Goal: Contribute content: Add original content to the website for others to see

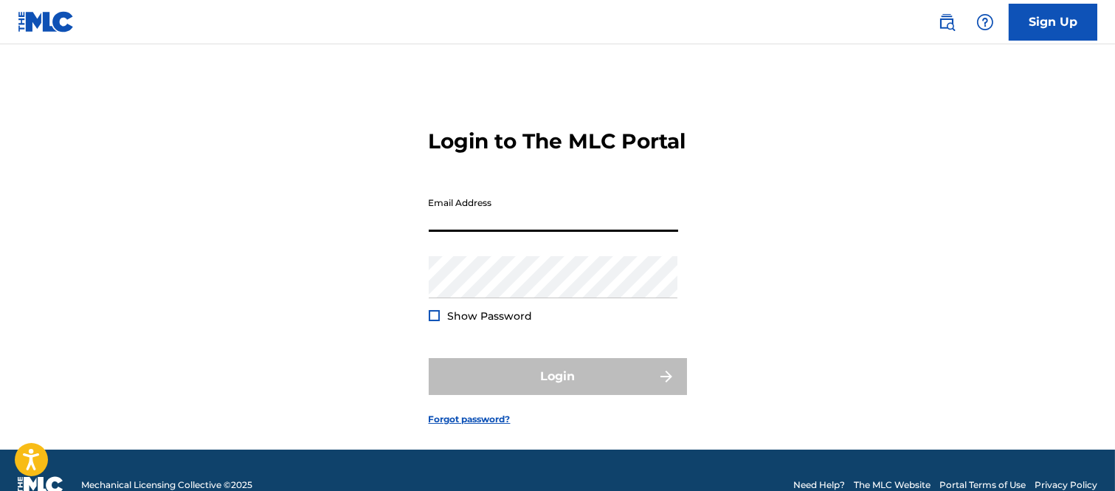
type input "B"
type input "[PERSON_NAME][EMAIL_ADDRESS][PERSON_NAME][DOMAIN_NAME]"
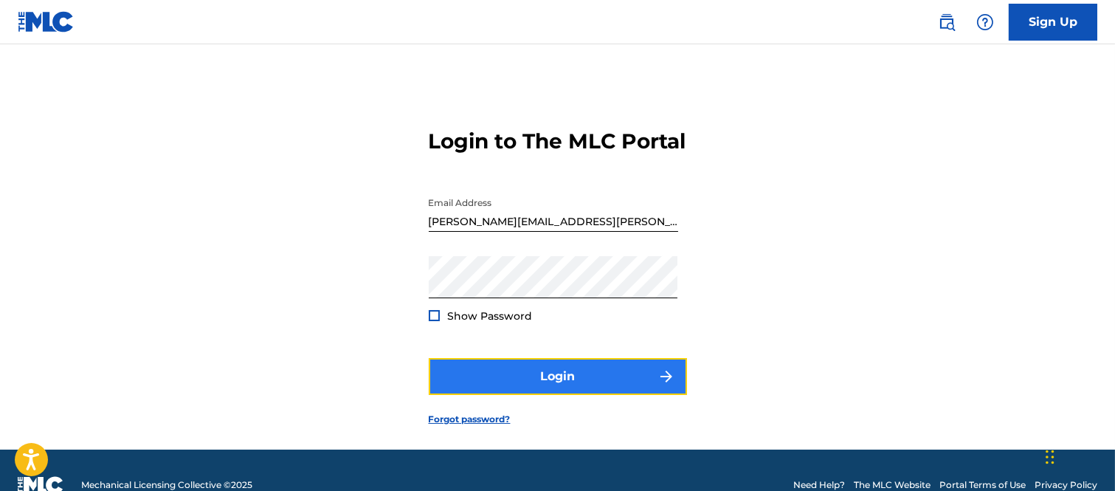
click at [609, 392] on button "Login" at bounding box center [558, 376] width 258 height 37
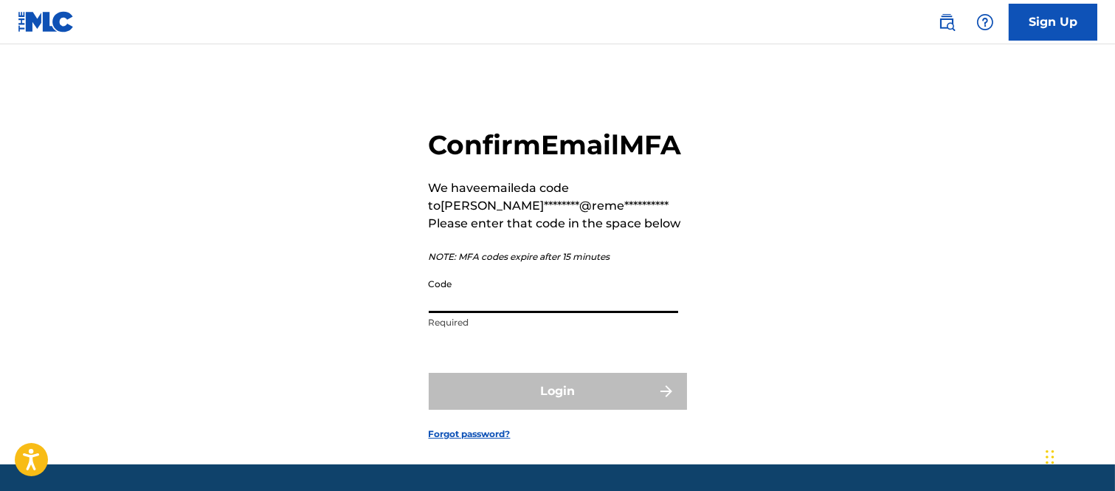
click at [472, 313] on input "Code" at bounding box center [553, 292] width 249 height 42
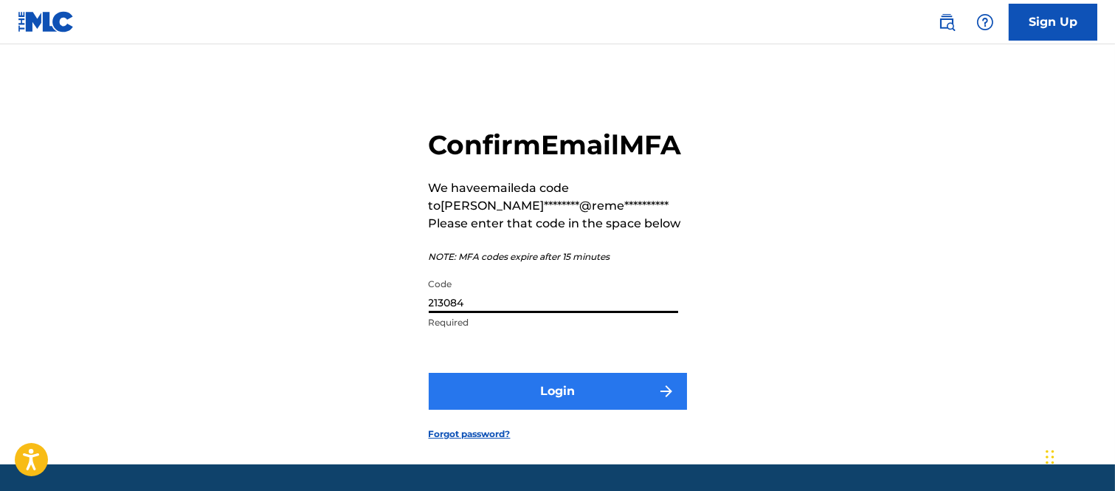
type input "213084"
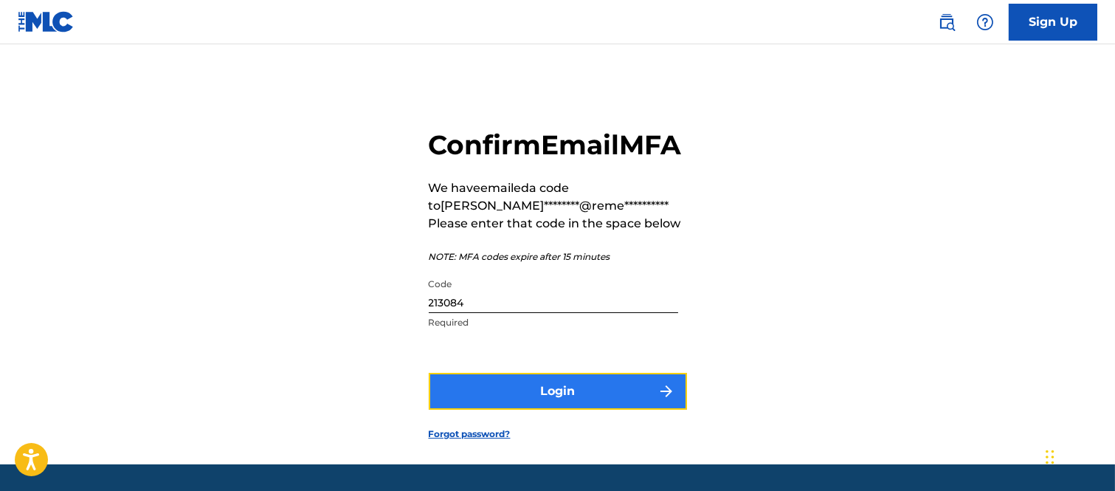
click at [612, 409] on button "Login" at bounding box center [558, 391] width 258 height 37
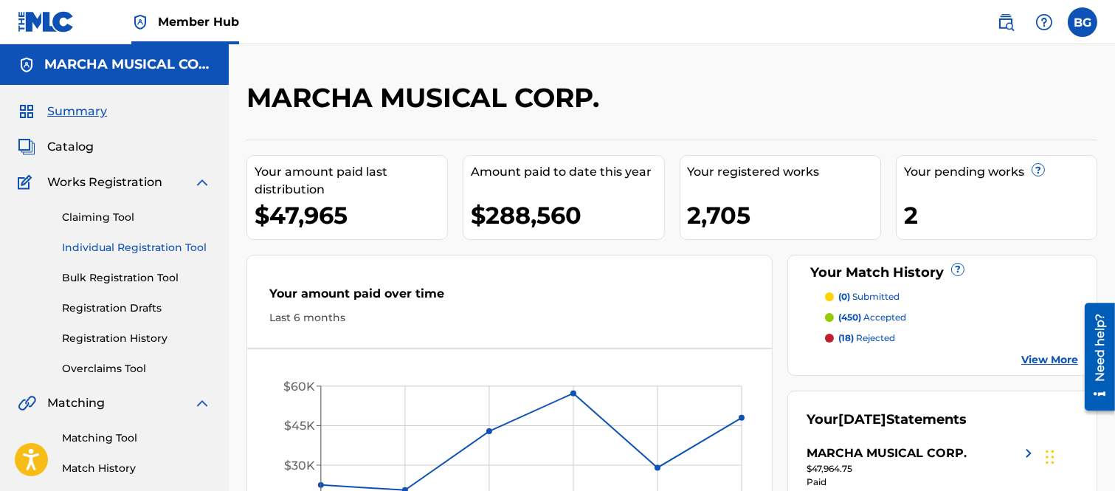
click at [99, 246] on link "Individual Registration Tool" at bounding box center [136, 247] width 149 height 15
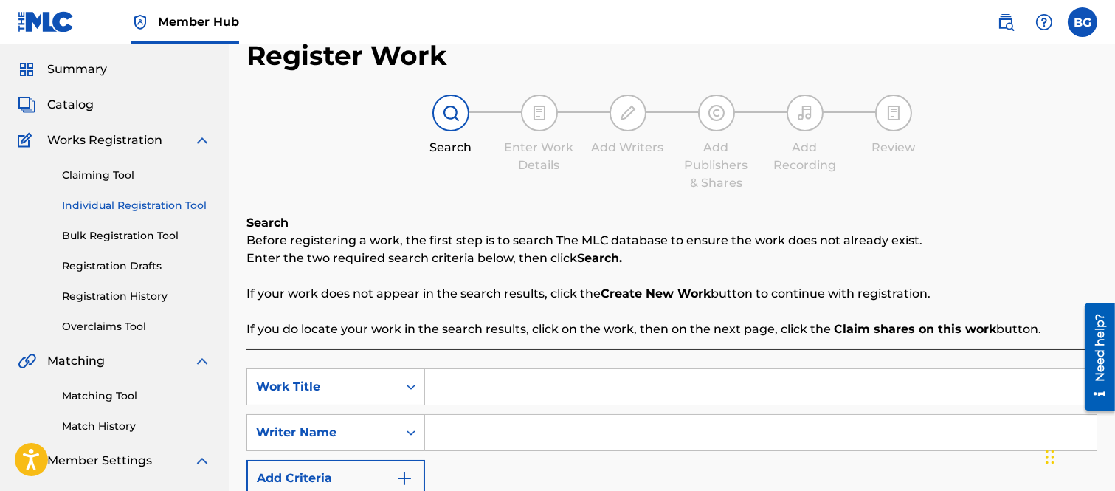
scroll to position [82, 0]
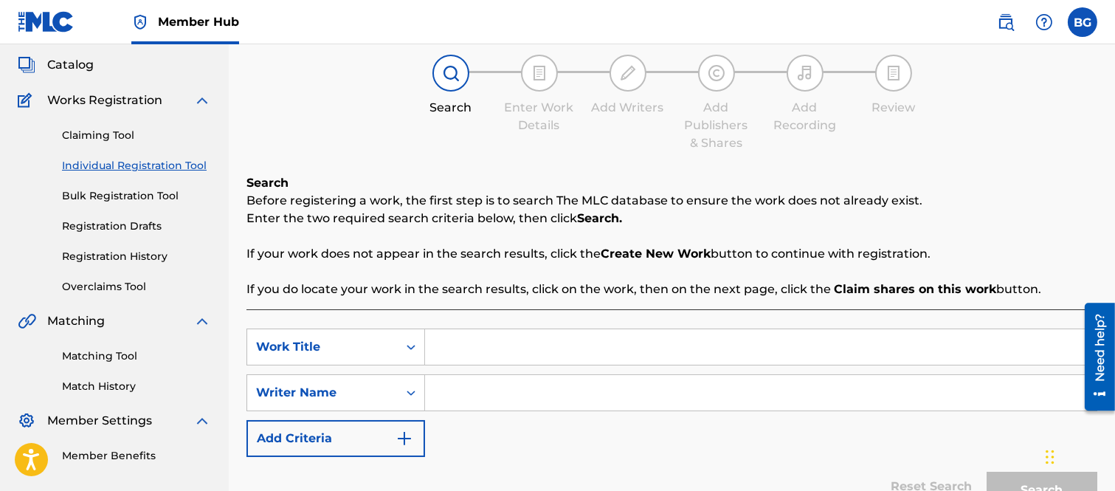
drag, startPoint x: 484, startPoint y: 349, endPoint x: 506, endPoint y: 245, distance: 106.3
click at [484, 348] on input "Search Form" at bounding box center [760, 346] width 671 height 35
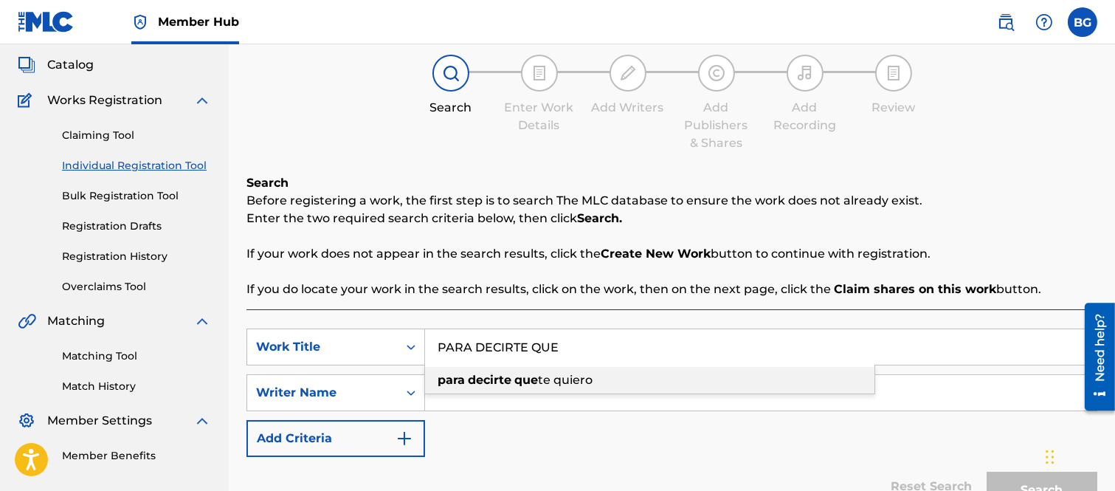
drag, startPoint x: 524, startPoint y: 378, endPoint x: 524, endPoint y: 369, distance: 8.9
click at [524, 374] on strong "que" at bounding box center [526, 380] width 24 height 14
type input "para decirte que te quiero"
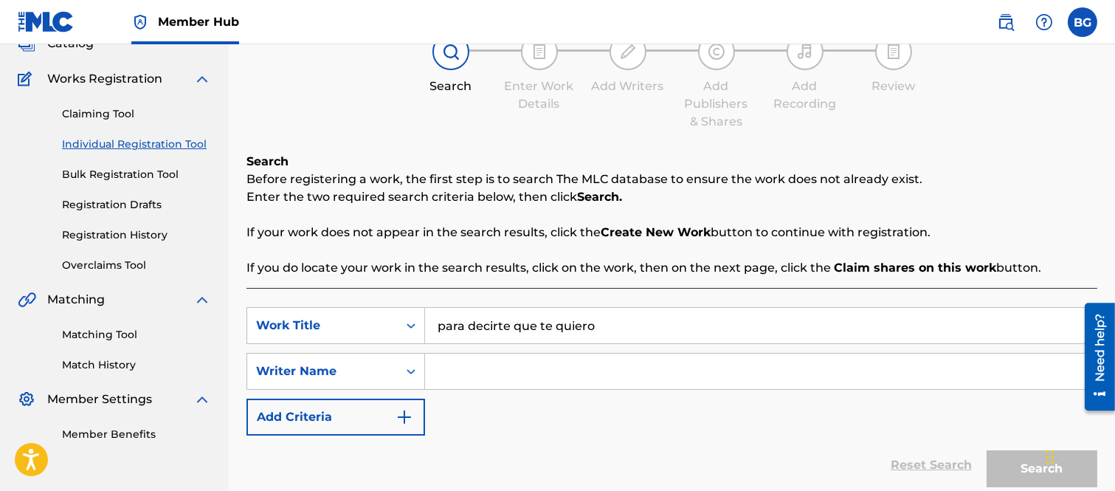
scroll to position [164, 0]
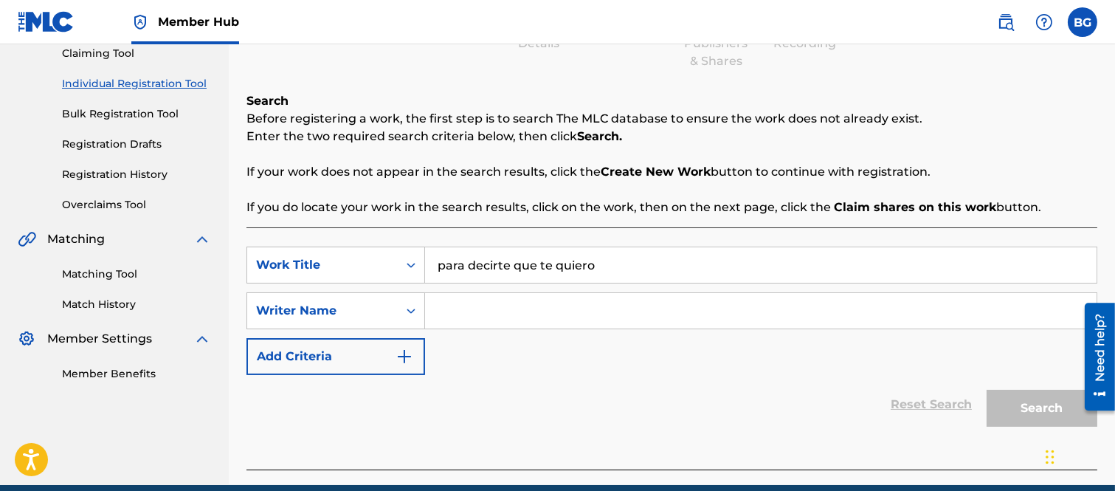
click at [473, 308] on input "Search Form" at bounding box center [760, 310] width 671 height 35
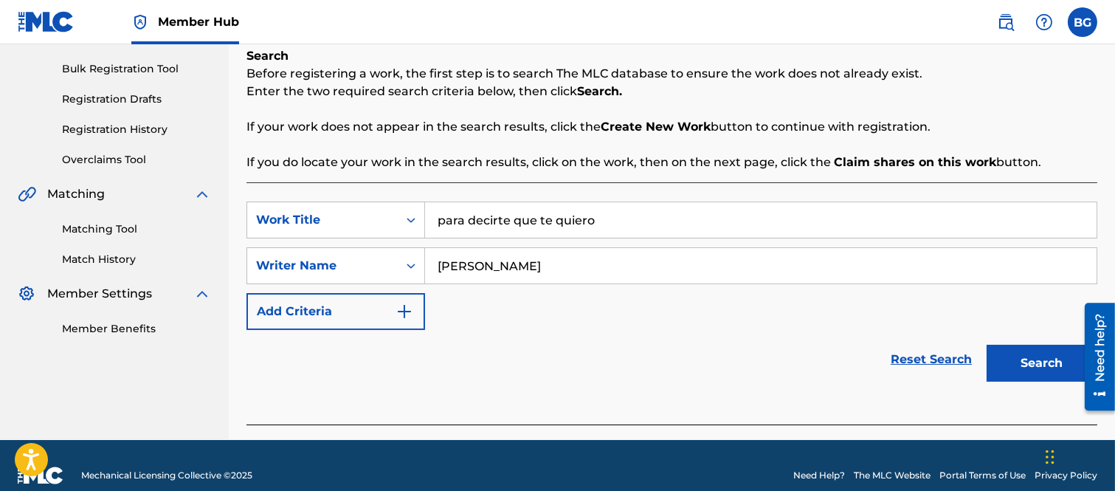
scroll to position [229, 0]
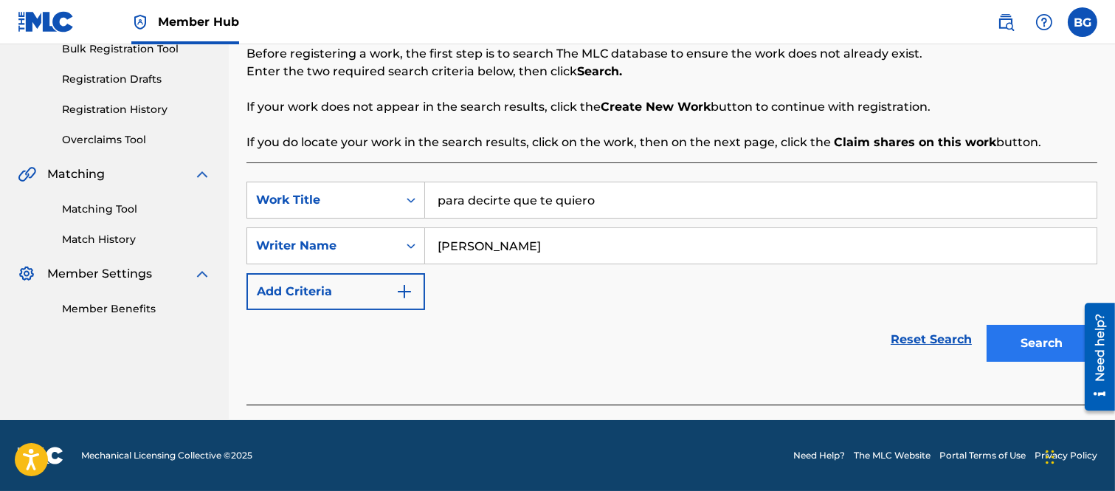
type input "[PERSON_NAME]"
drag, startPoint x: 1006, startPoint y: 341, endPoint x: 1006, endPoint y: 328, distance: 12.5
click at [1008, 336] on button "Search" at bounding box center [1041, 343] width 111 height 37
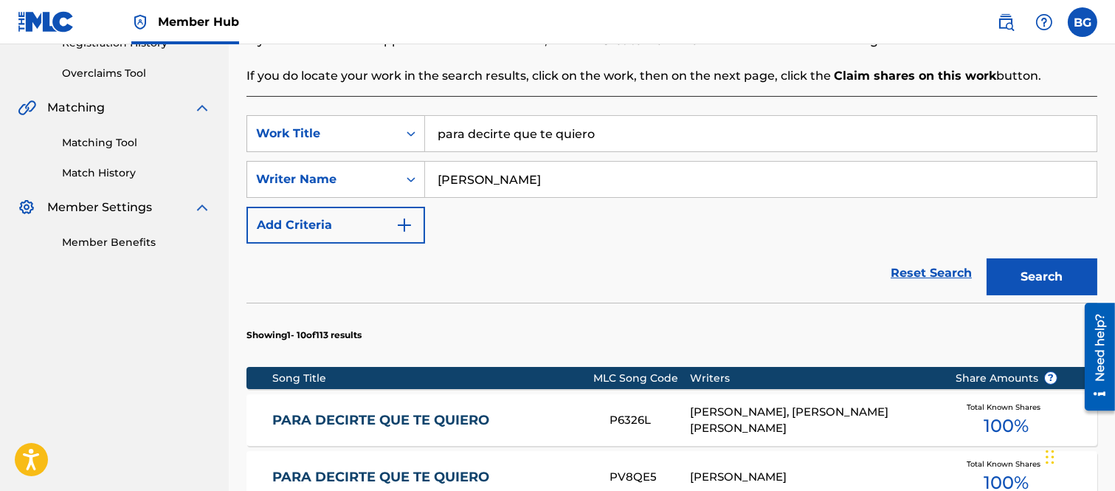
scroll to position [392, 0]
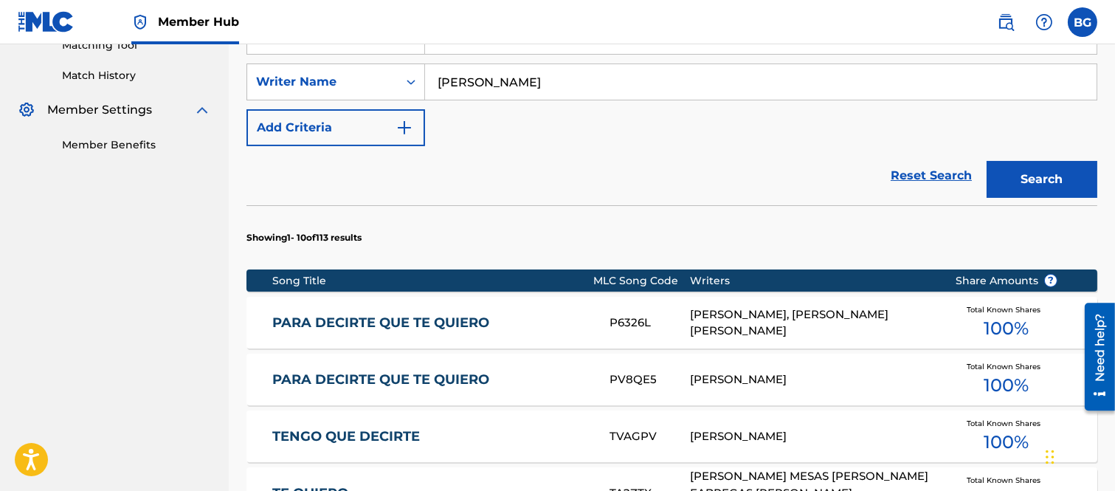
click at [331, 379] on link "PARA DECIRTE QUE TE QUIERO" at bounding box center [430, 379] width 317 height 17
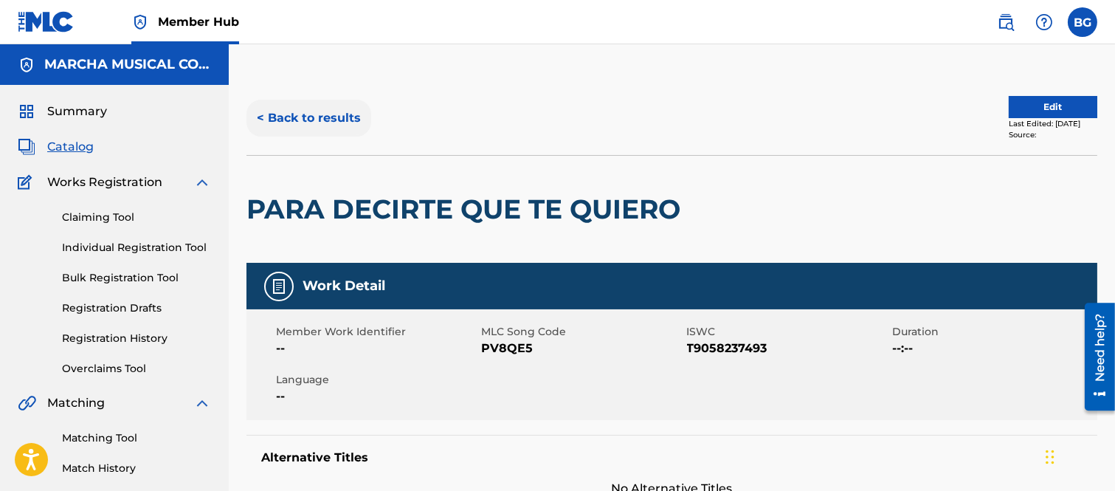
click at [263, 115] on button "< Back to results" at bounding box center [308, 118] width 125 height 37
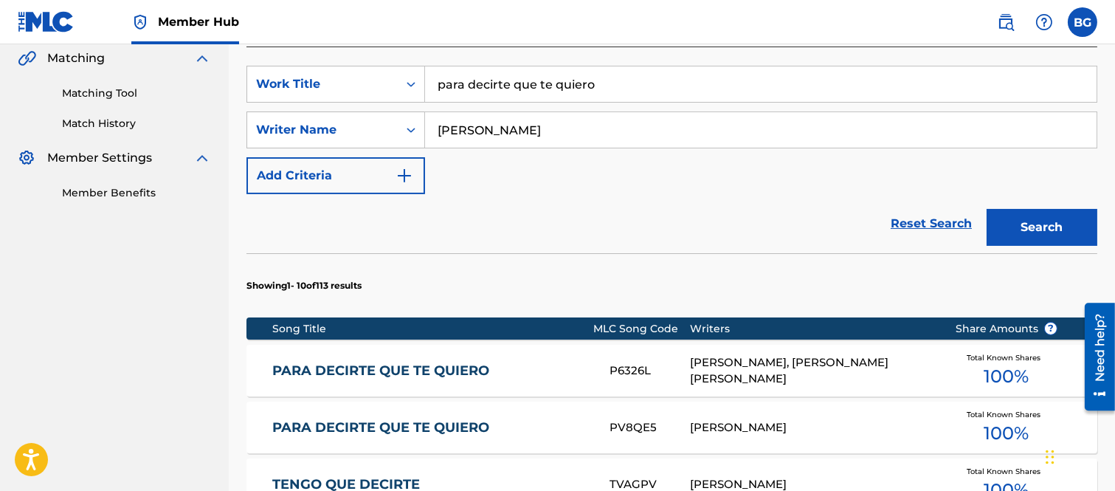
scroll to position [426, 0]
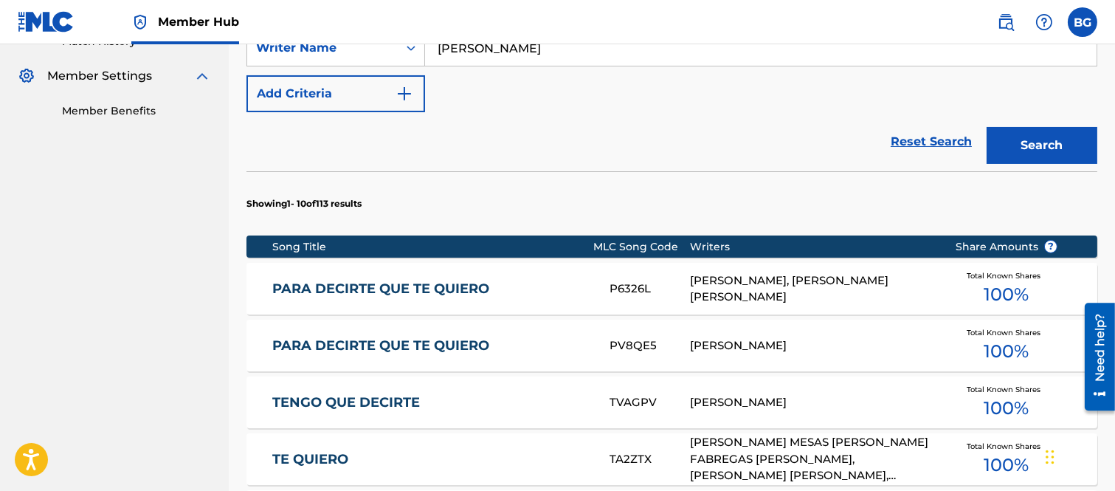
click at [429, 342] on link "PARA DECIRTE QUE TE QUIERO" at bounding box center [430, 345] width 317 height 17
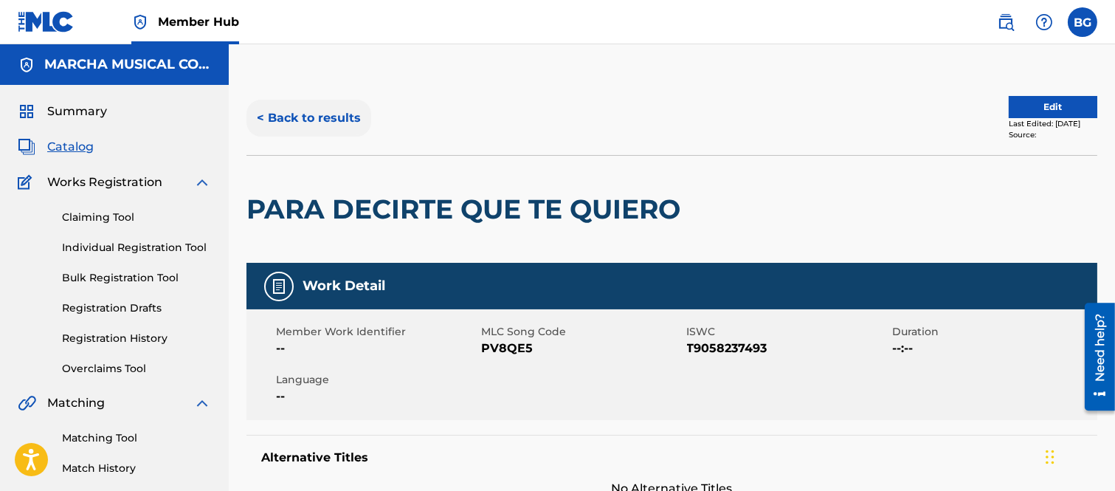
click at [263, 116] on button "< Back to results" at bounding box center [308, 118] width 125 height 37
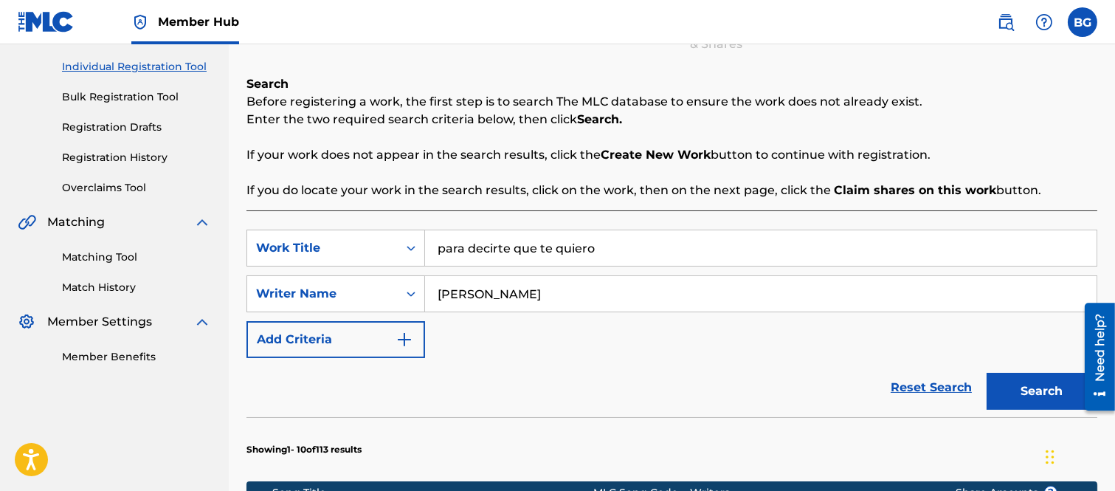
scroll to position [426, 0]
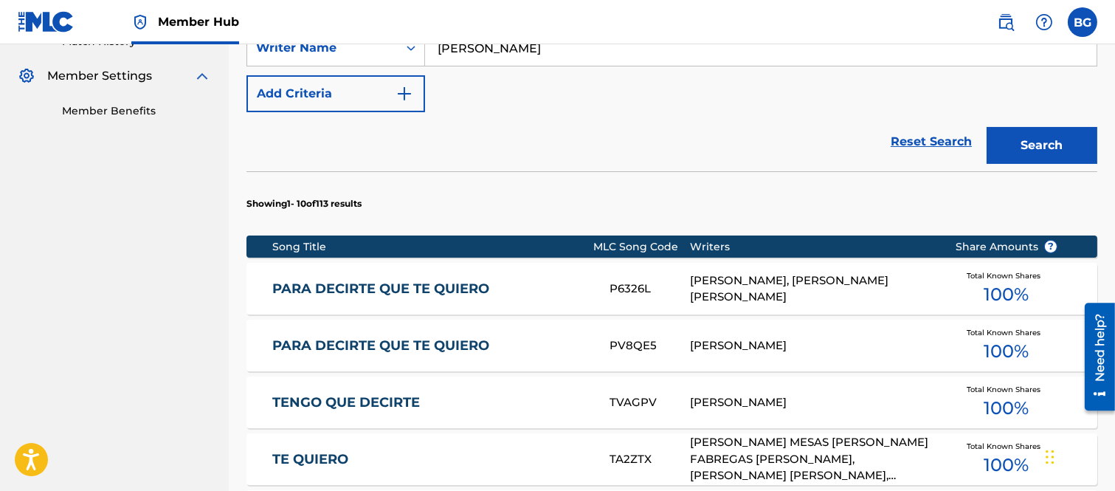
click at [409, 288] on link "PARA DECIRTE QUE TE QUIERO" at bounding box center [430, 288] width 317 height 17
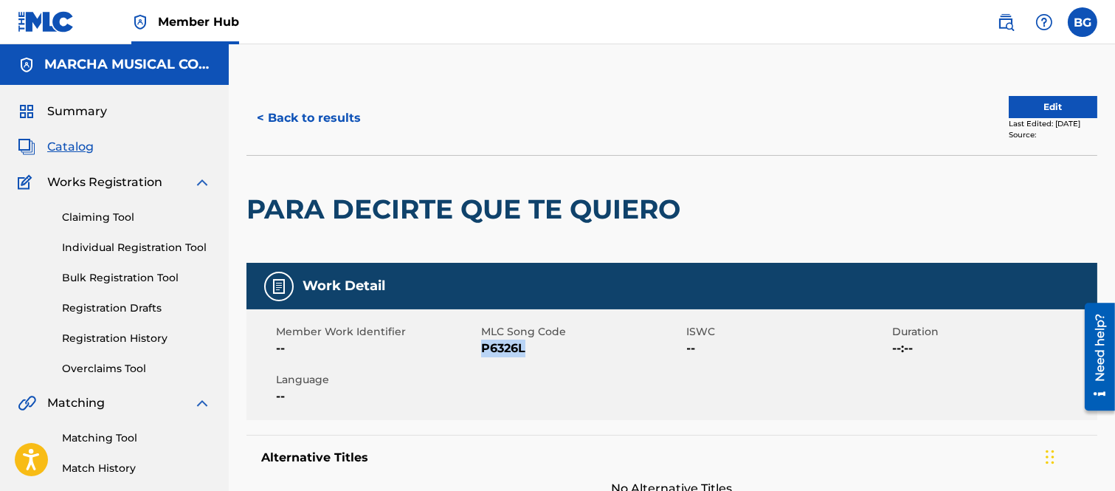
drag, startPoint x: 482, startPoint y: 347, endPoint x: 524, endPoint y: 345, distance: 42.1
click at [524, 345] on span "P6326L" at bounding box center [581, 348] width 201 height 18
copy span "P6326L"
click at [695, 94] on div "< Back to results Edit Last Edited: [DATE] Source:" at bounding box center [671, 118] width 851 height 74
click at [259, 115] on button "< Back to results" at bounding box center [308, 118] width 125 height 37
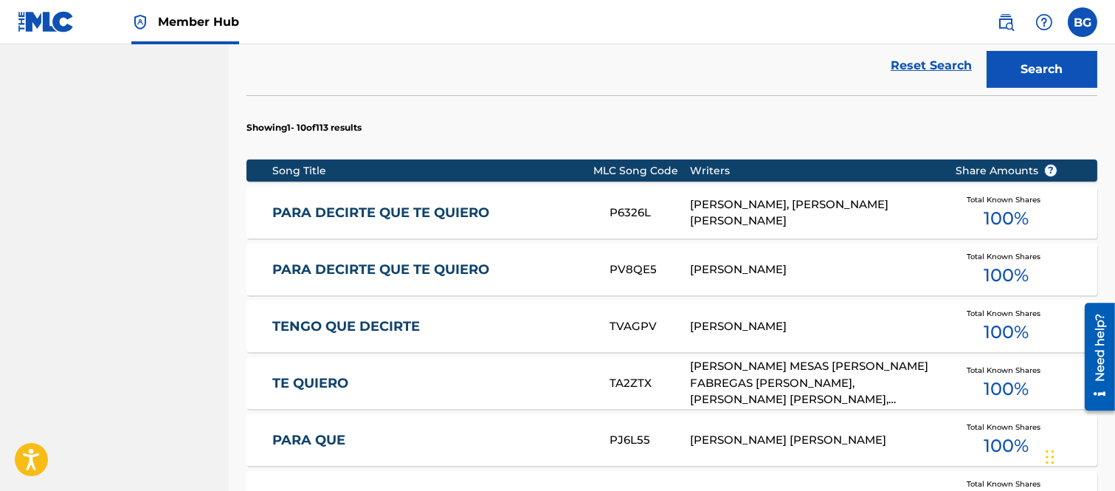
scroll to position [509, 0]
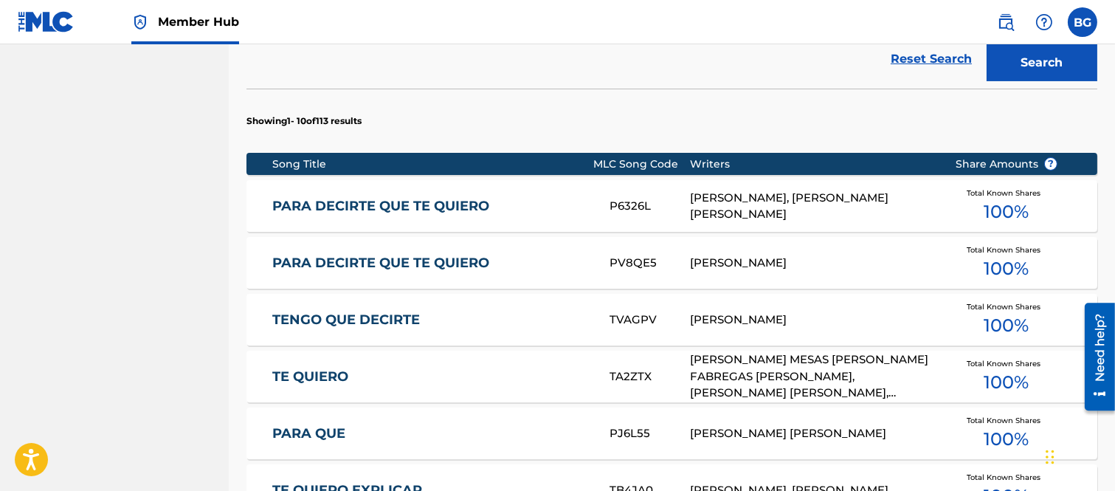
click at [395, 266] on link "PARA DECIRTE QUE TE QUIERO" at bounding box center [430, 263] width 317 height 17
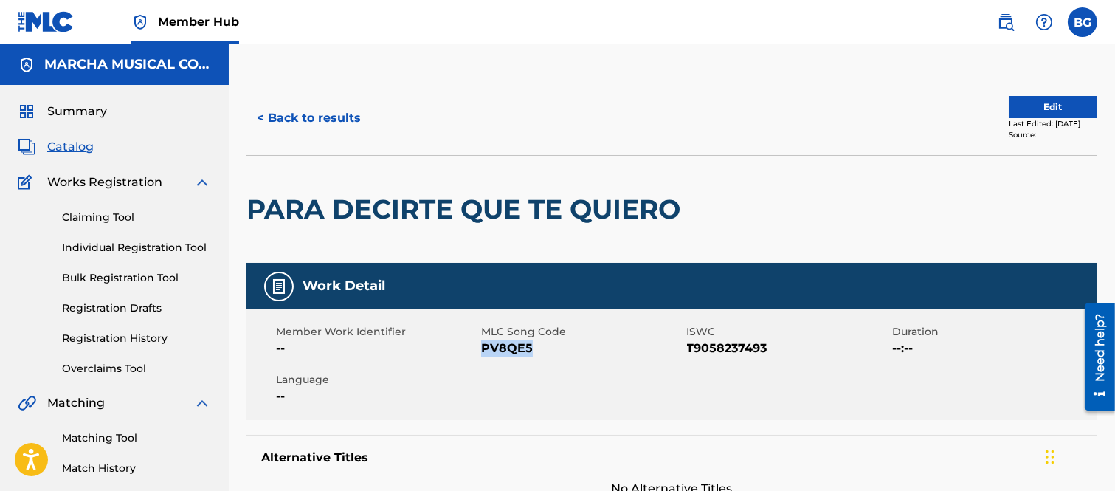
drag, startPoint x: 482, startPoint y: 347, endPoint x: 528, endPoint y: 347, distance: 46.5
click at [530, 347] on span "PV8QE5" at bounding box center [581, 348] width 201 height 18
copy span "PV8QE5"
click at [603, 83] on div "< Back to results Edit Last Edited: [DATE] Source:" at bounding box center [671, 118] width 851 height 74
click at [263, 115] on button "< Back to results" at bounding box center [308, 118] width 125 height 37
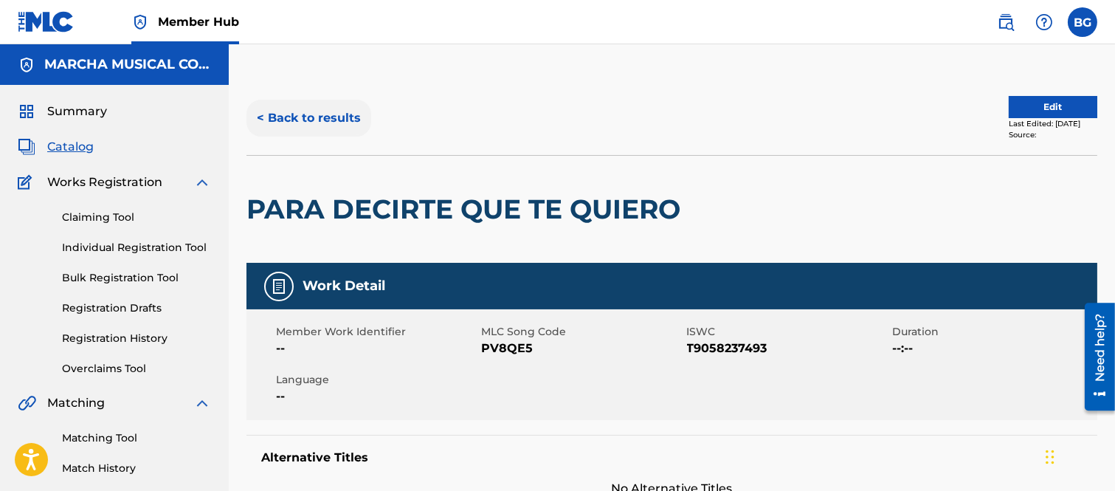
scroll to position [181, 0]
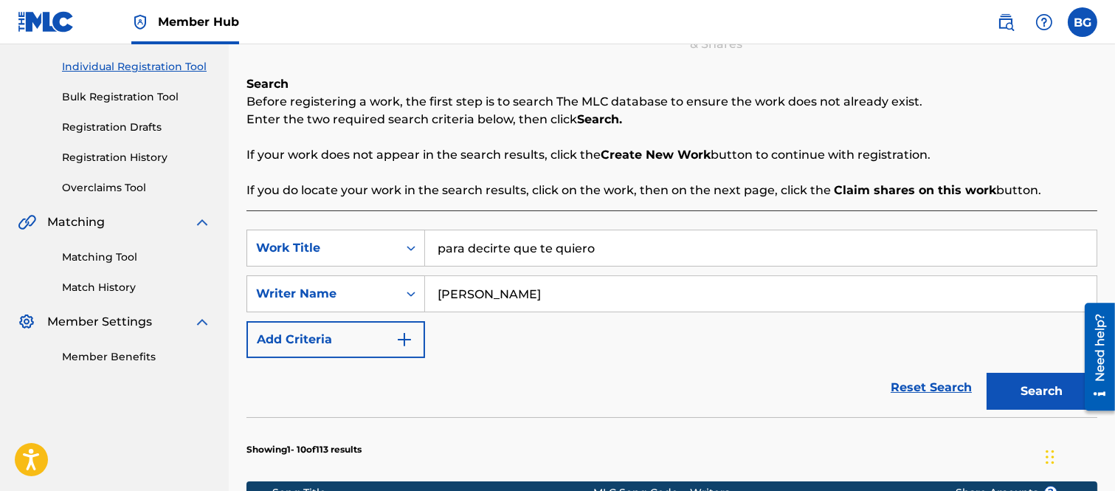
click at [610, 245] on input "para decirte que te quiero" at bounding box center [760, 247] width 671 height 35
type input "p"
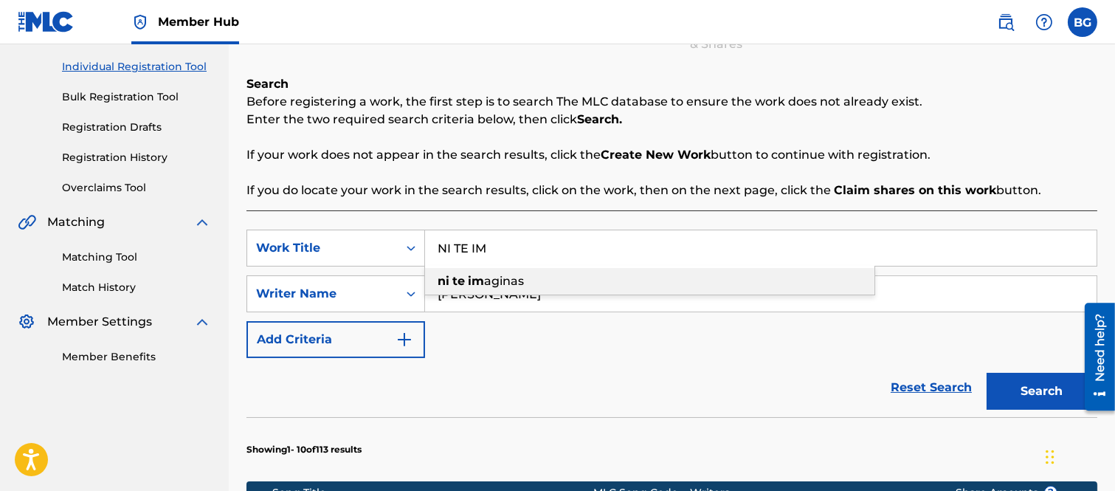
click at [499, 281] on span "aginas" at bounding box center [504, 281] width 40 height 14
type input "ni te imaginas"
click at [506, 277] on strong "imaginas" at bounding box center [497, 281] width 58 height 14
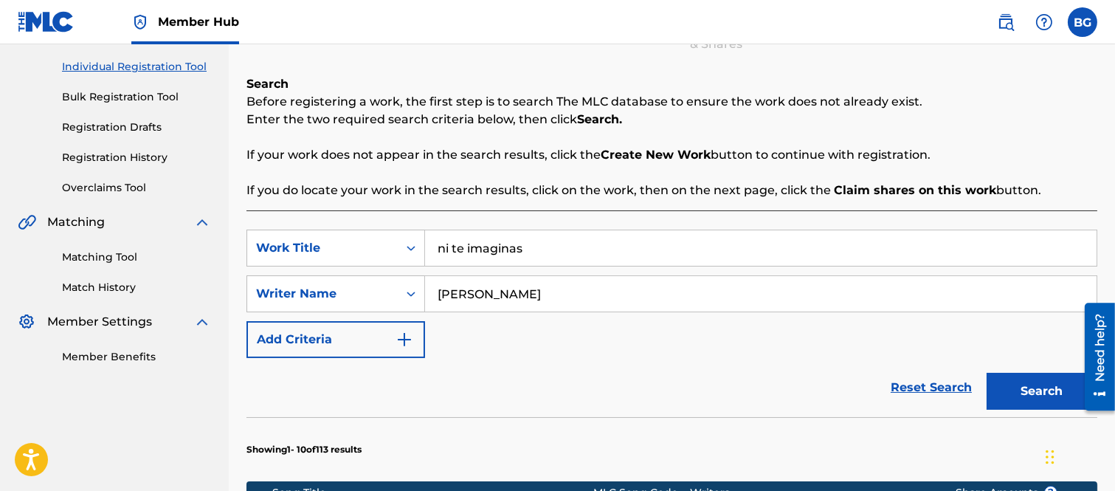
click at [528, 292] on input "[PERSON_NAME]" at bounding box center [760, 293] width 671 height 35
type input "M"
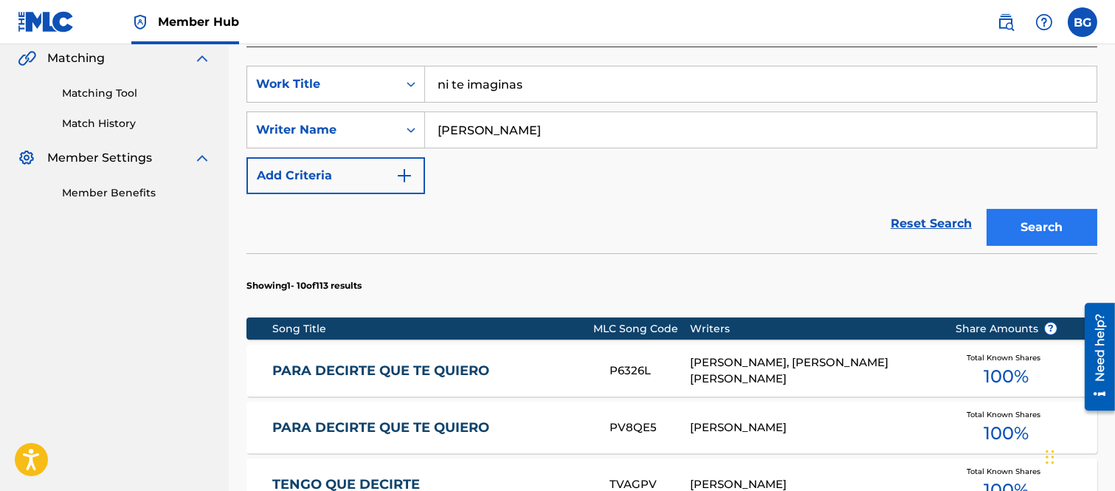
type input "[PERSON_NAME]"
click at [1031, 220] on button "Search" at bounding box center [1041, 227] width 111 height 37
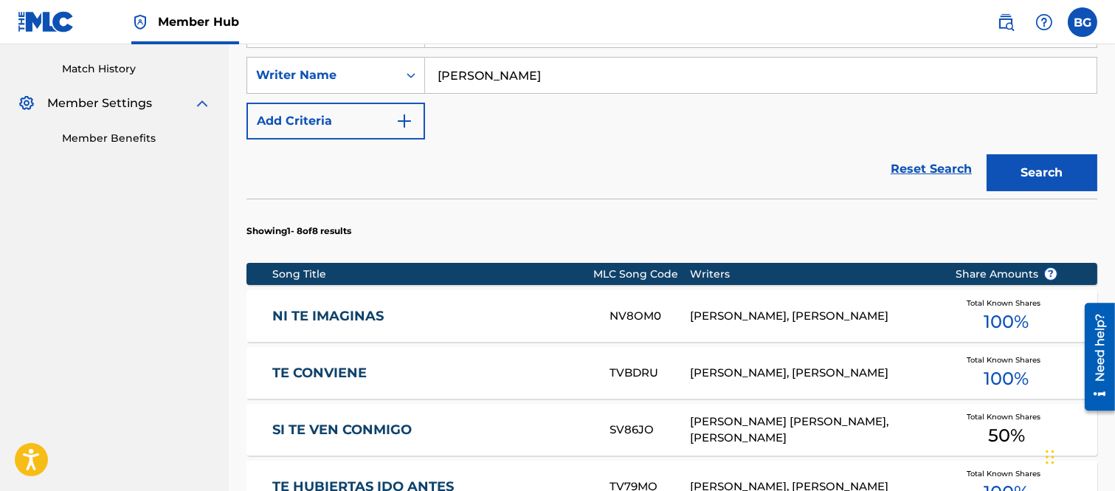
scroll to position [426, 0]
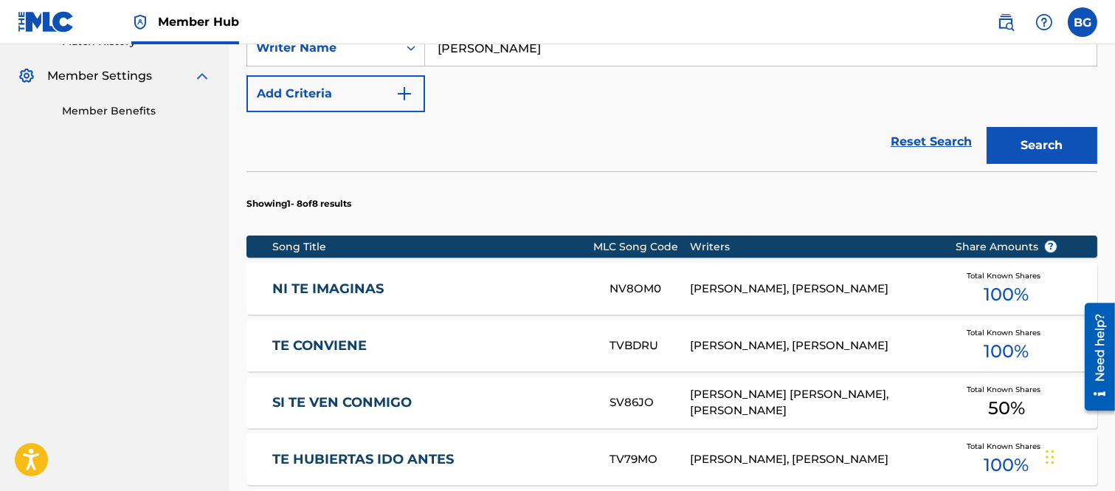
click at [345, 281] on link "NI TE IMAGINAS" at bounding box center [430, 288] width 317 height 17
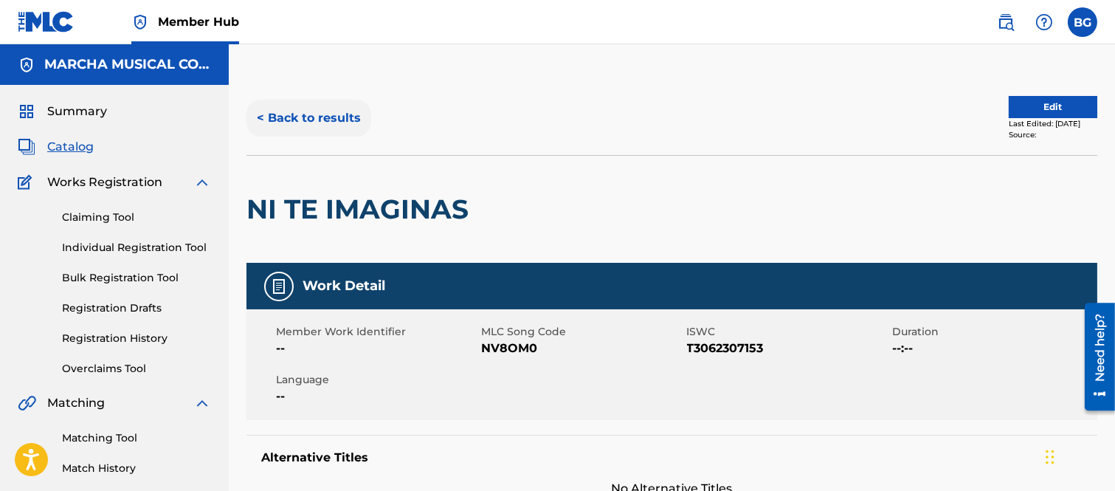
click at [261, 115] on button "< Back to results" at bounding box center [308, 118] width 125 height 37
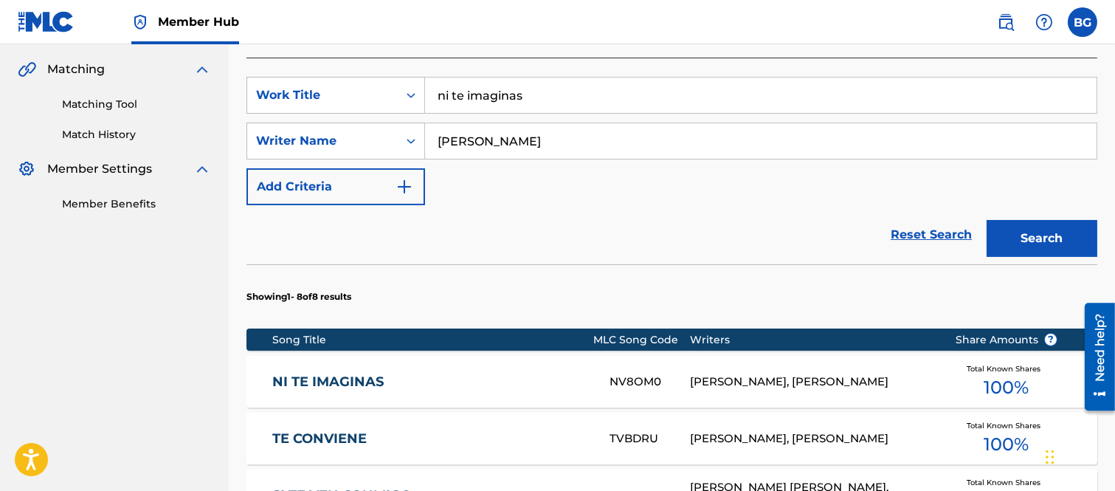
scroll to position [345, 0]
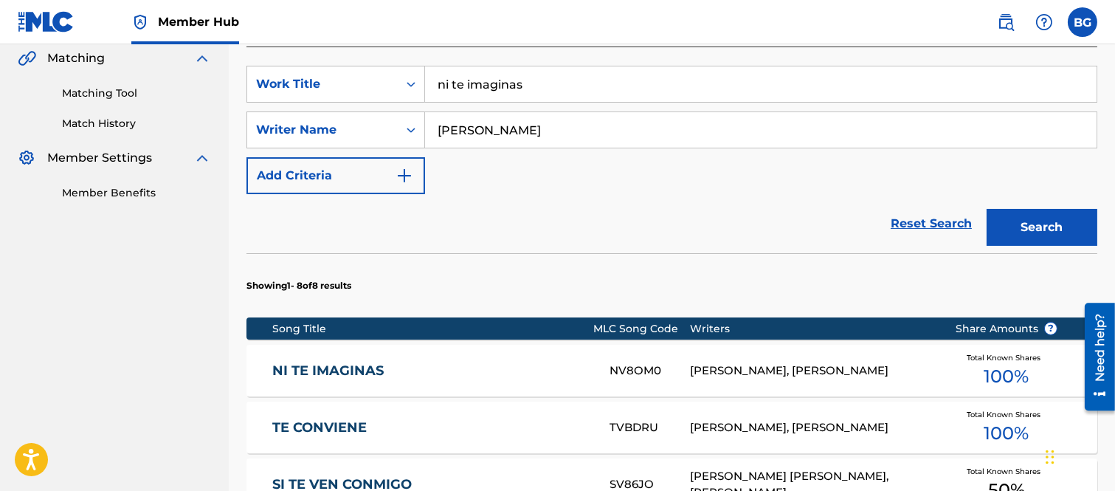
click at [539, 131] on input "[PERSON_NAME]" at bounding box center [760, 129] width 671 height 35
type input "[PERSON_NAME]"
click at [1051, 222] on button "Search" at bounding box center [1041, 227] width 111 height 37
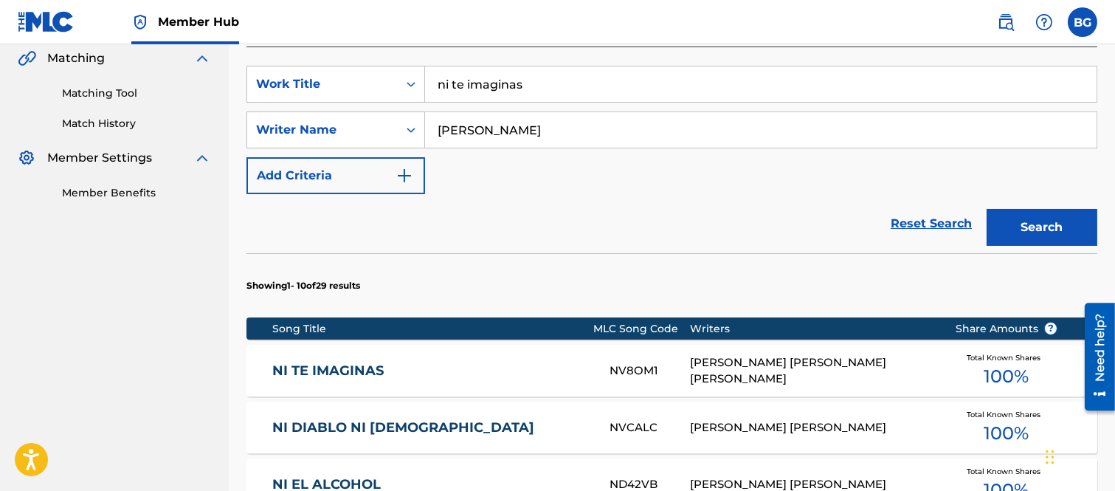
click at [326, 367] on link "NI TE IMAGINAS" at bounding box center [430, 370] width 317 height 17
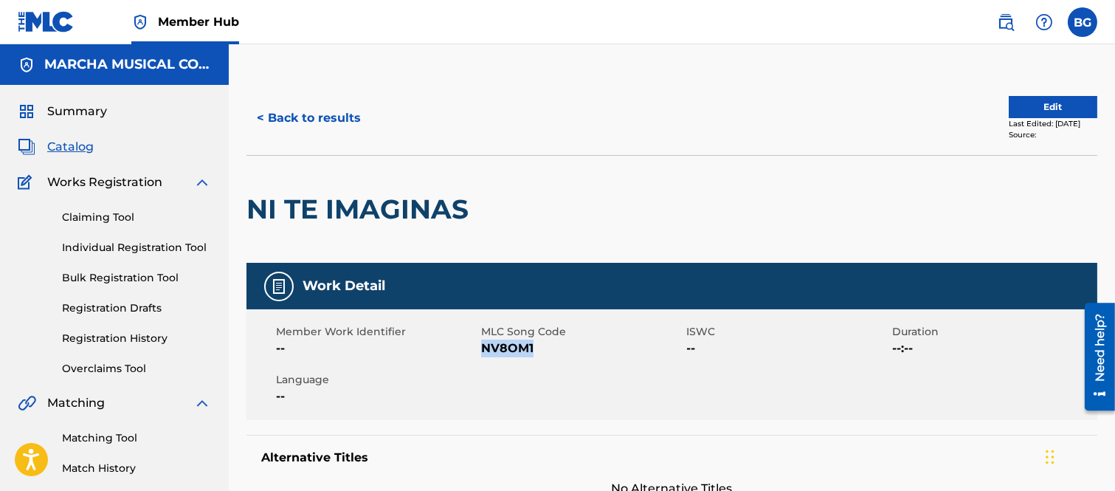
drag, startPoint x: 482, startPoint y: 347, endPoint x: 531, endPoint y: 347, distance: 49.4
click at [531, 347] on span "NV8OM1" at bounding box center [581, 348] width 201 height 18
copy span "NV8OM1"
click at [260, 115] on button "< Back to results" at bounding box center [308, 118] width 125 height 37
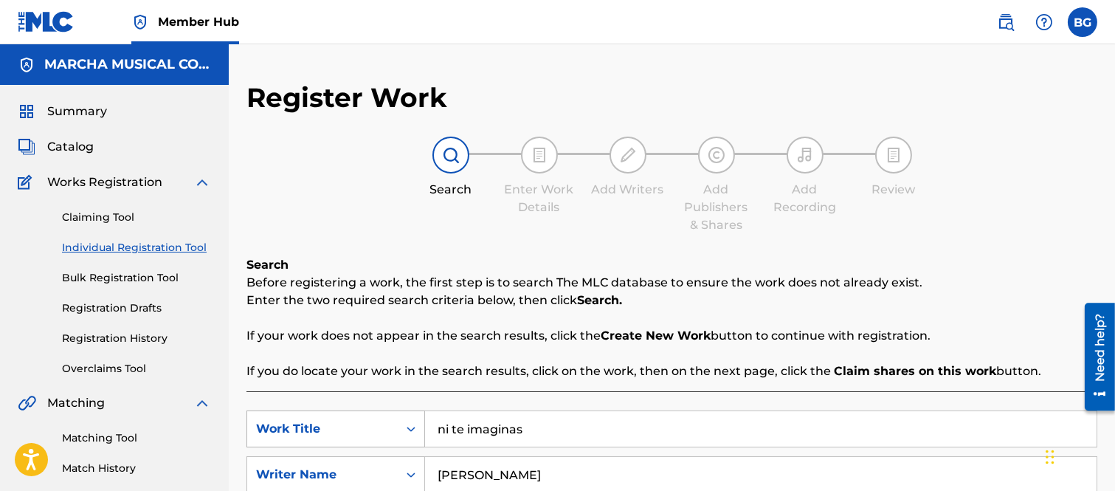
scroll to position [181, 0]
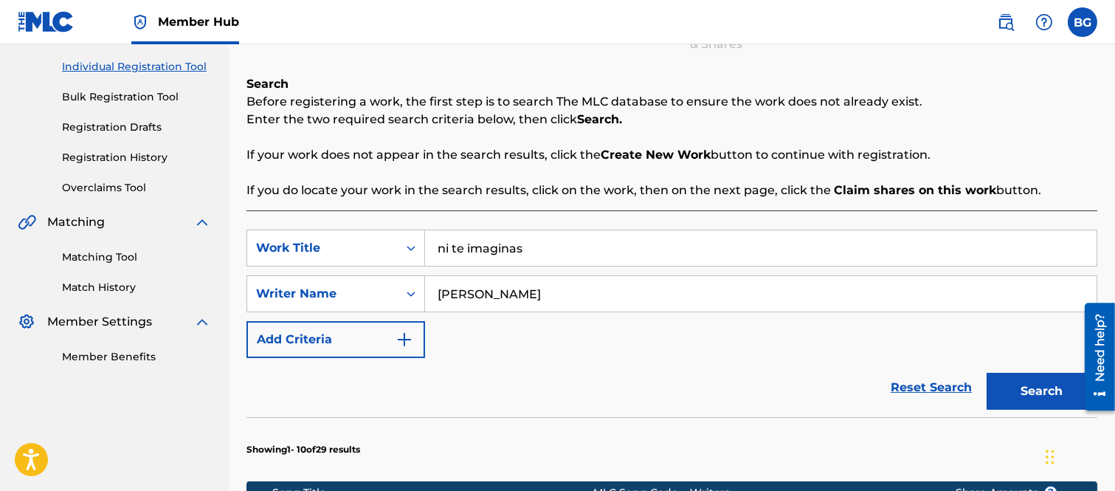
click at [595, 291] on input "[PERSON_NAME]" at bounding box center [760, 293] width 671 height 35
type input "[PERSON_NAME]"
click at [1024, 385] on button "Search" at bounding box center [1041, 391] width 111 height 37
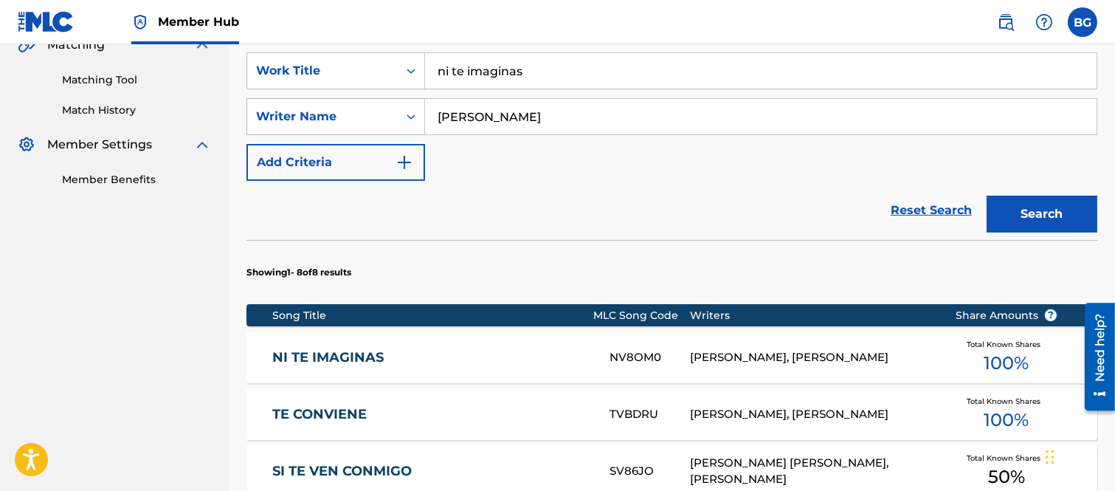
scroll to position [591, 0]
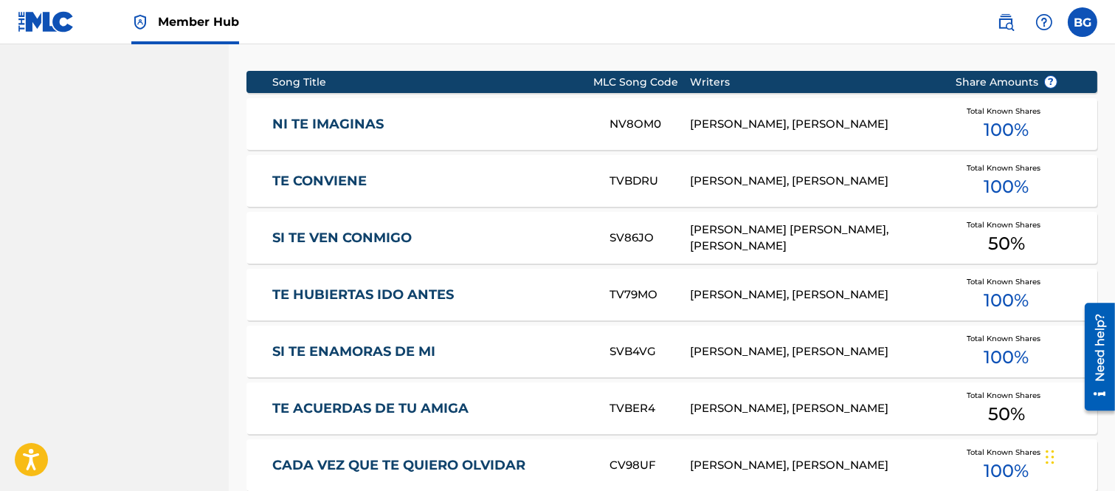
click at [325, 123] on link "NI TE IMAGINAS" at bounding box center [430, 124] width 317 height 17
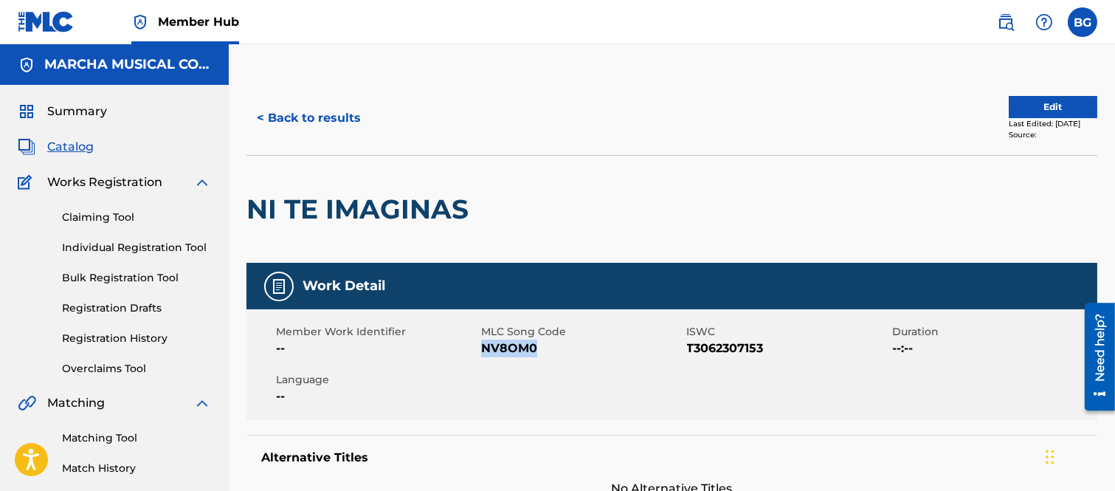
drag, startPoint x: 482, startPoint y: 345, endPoint x: 533, endPoint y: 339, distance: 51.2
click at [533, 339] on span "NV8OM0" at bounding box center [581, 348] width 201 height 18
copy span "NV8OM0"
click at [615, 178] on div at bounding box center [573, 209] width 195 height 107
click at [263, 113] on button "< Back to results" at bounding box center [308, 118] width 125 height 37
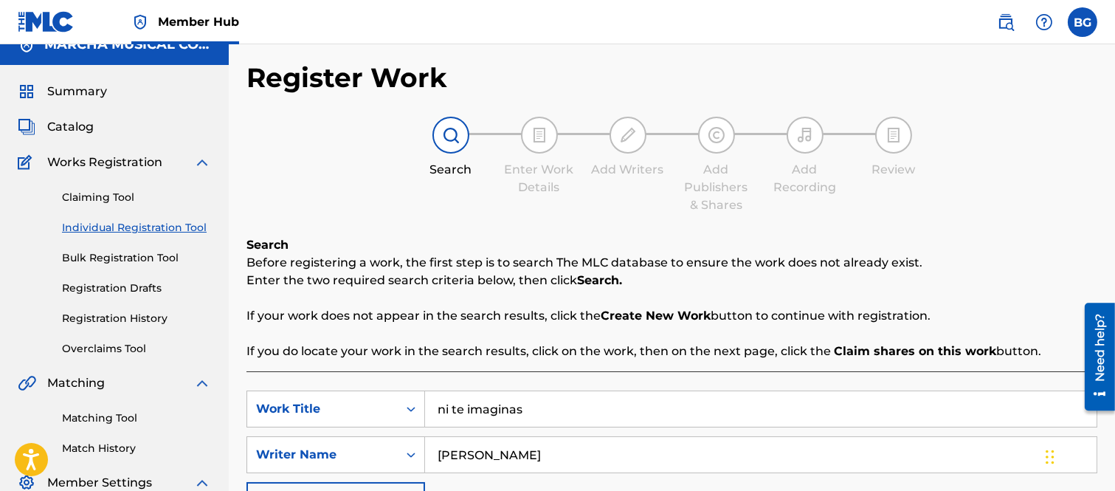
scroll to position [164, 0]
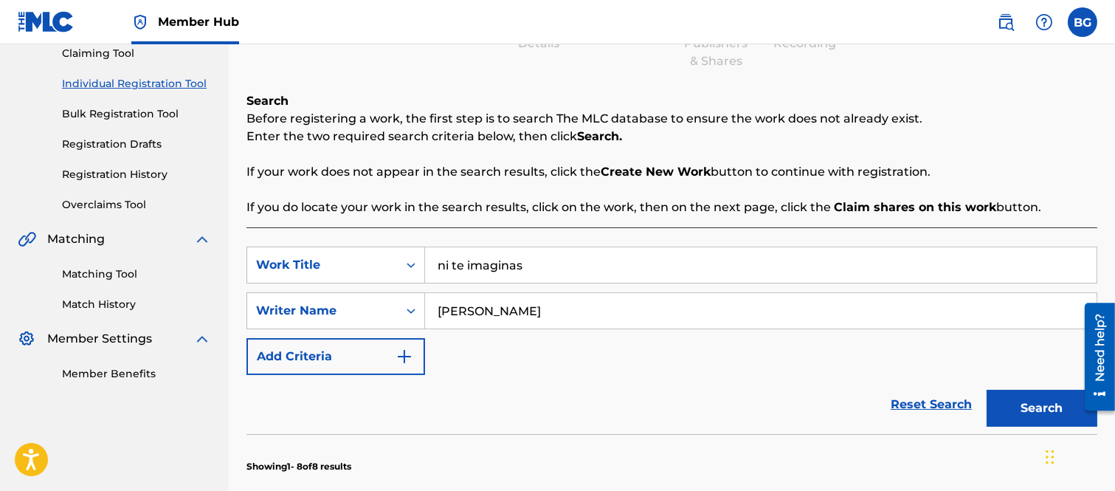
click at [553, 268] on input "ni te imaginas" at bounding box center [760, 264] width 671 height 35
type input "n"
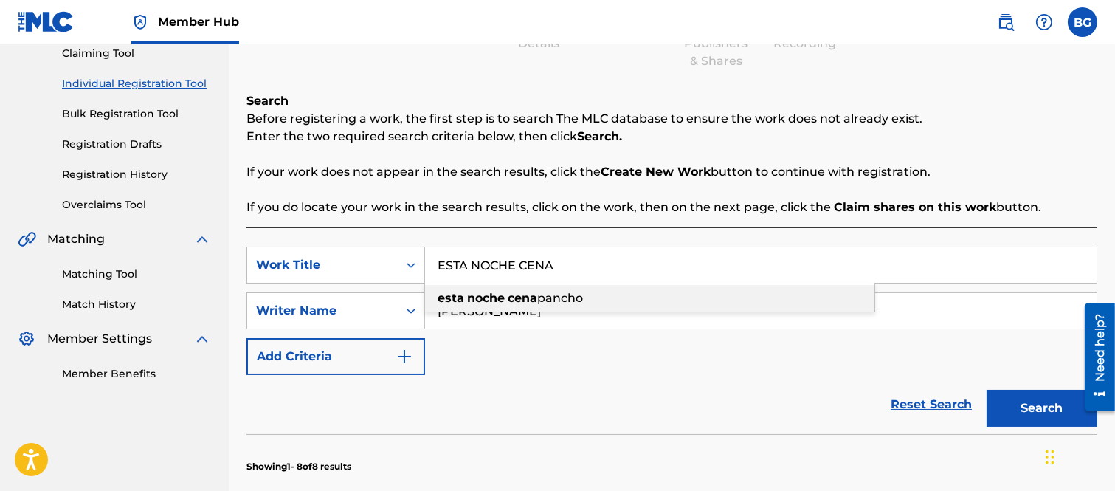
click at [502, 295] on strong "noche" at bounding box center [486, 298] width 38 height 14
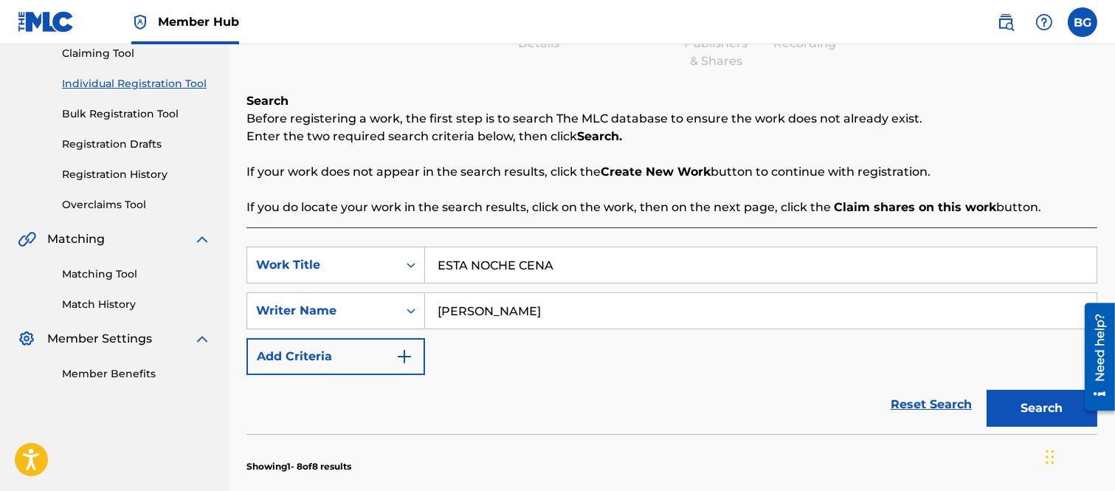
type input "esta noche cena pancho"
click at [531, 313] on input "[PERSON_NAME]" at bounding box center [760, 310] width 671 height 35
type input "J"
type input "[PERSON_NAME]"
click at [1035, 404] on button "Search" at bounding box center [1041, 408] width 111 height 37
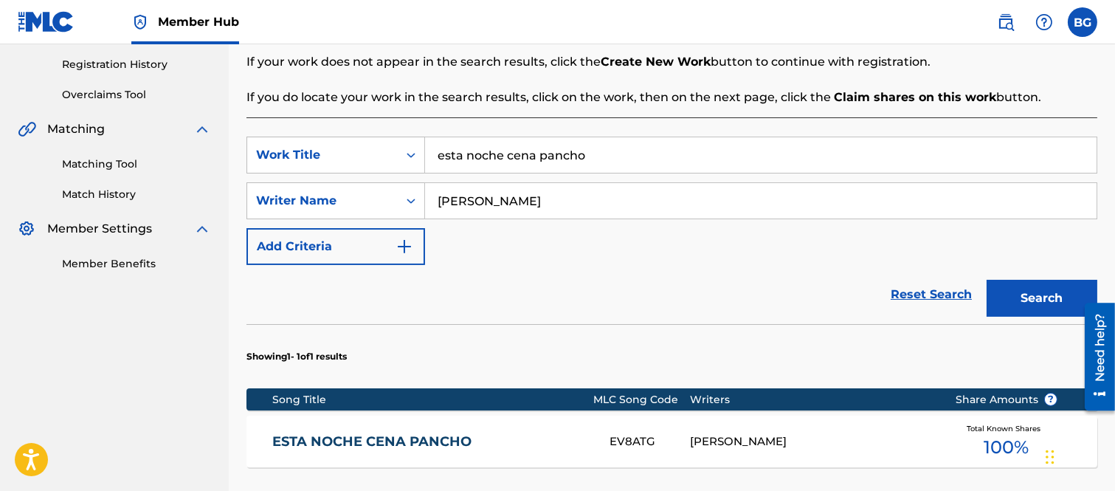
scroll to position [409, 0]
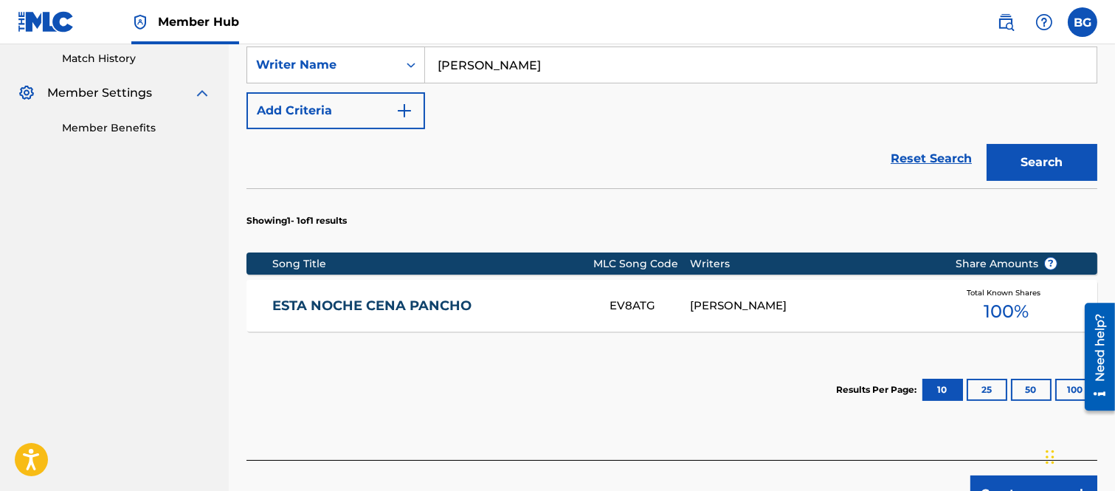
click at [374, 306] on link "ESTA NOCHE CENA PANCHO" at bounding box center [430, 305] width 317 height 17
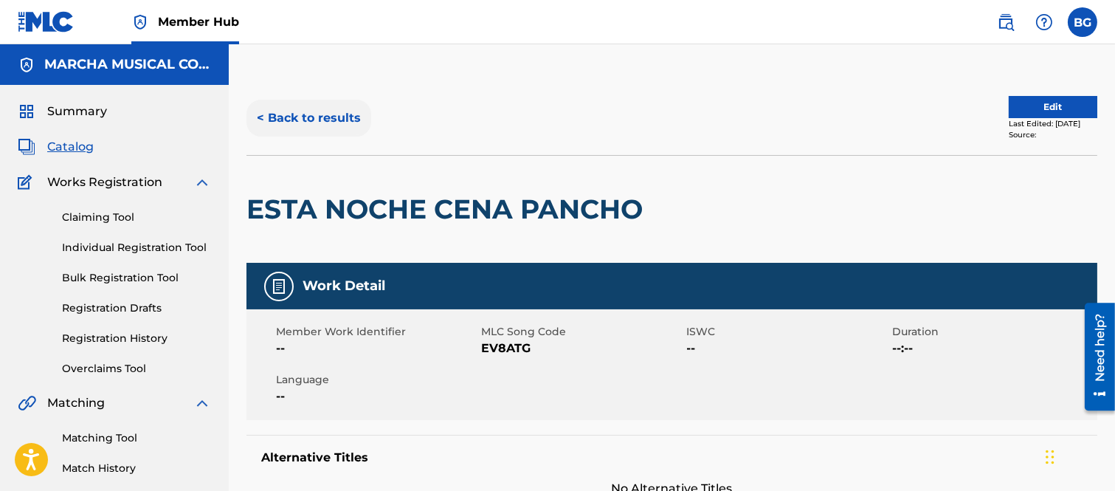
click at [262, 114] on button "< Back to results" at bounding box center [308, 118] width 125 height 37
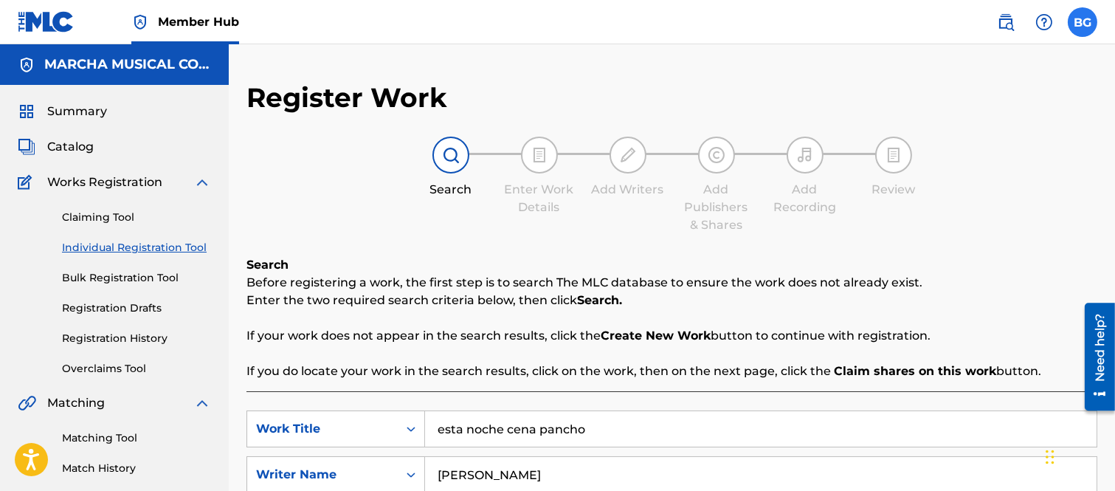
click at [1084, 20] on label at bounding box center [1082, 22] width 30 height 30
click at [1082, 22] on input "BG [PERSON_NAME] Garza [EMAIL_ADDRESS][PERSON_NAME][DOMAIN_NAME] Notification P…" at bounding box center [1082, 22] width 0 height 0
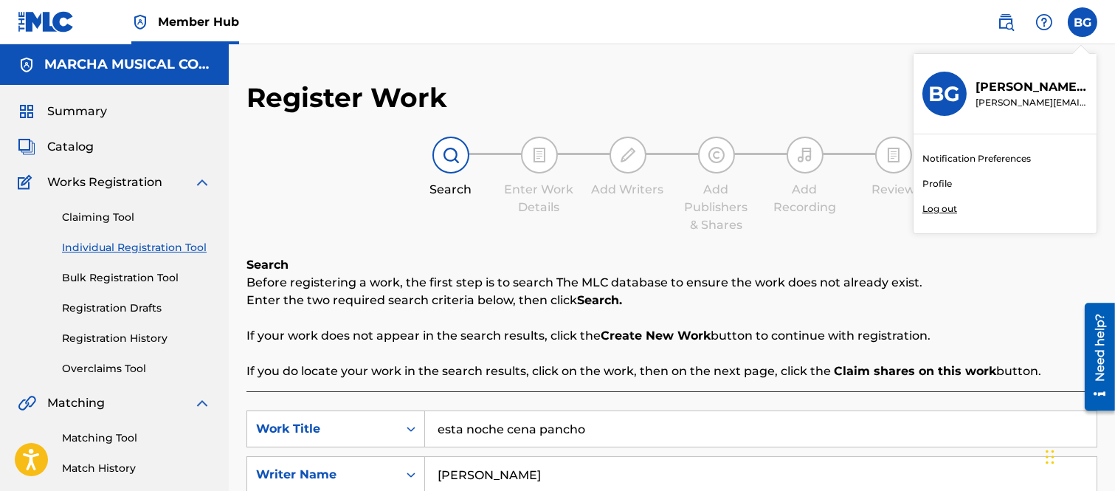
click at [935, 210] on p "Log out" at bounding box center [939, 208] width 35 height 13
click at [1082, 22] on input "BG [PERSON_NAME] Garza [EMAIL_ADDRESS][PERSON_NAME][DOMAIN_NAME] Notification P…" at bounding box center [1082, 22] width 0 height 0
